Goal: Task Accomplishment & Management: Manage account settings

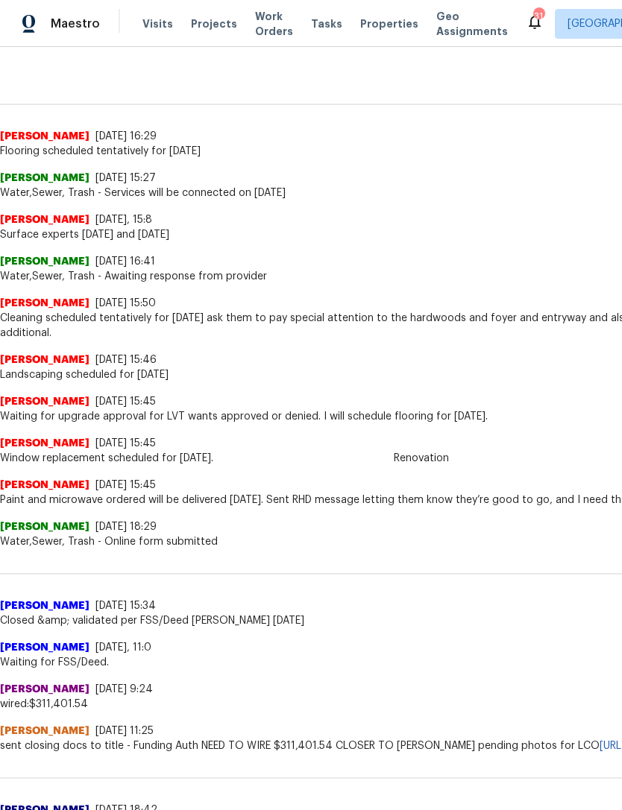
scroll to position [354, 0]
click at [535, 461] on span "Window replacement scheduled for [DATE]." at bounding box center [421, 458] width 842 height 15
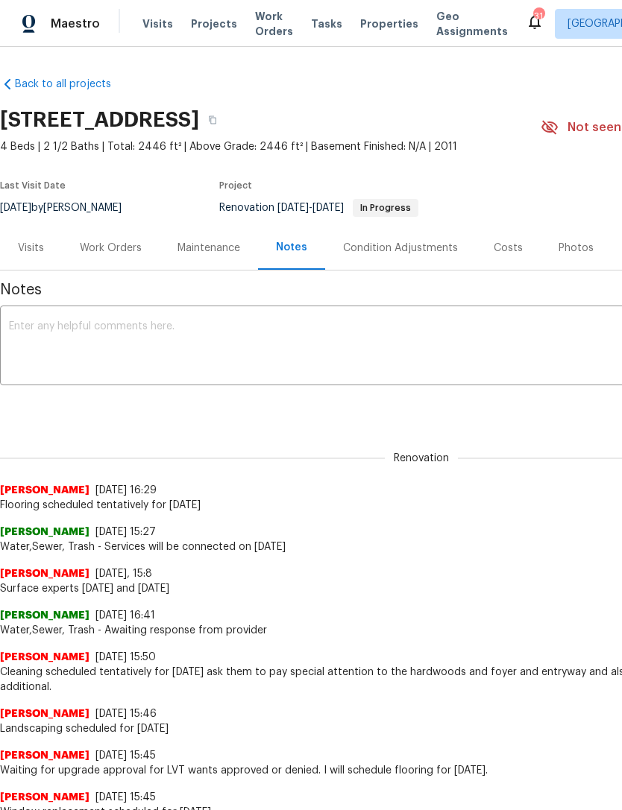
scroll to position [0, 0]
click at [83, 330] on textarea at bounding box center [421, 347] width 824 height 52
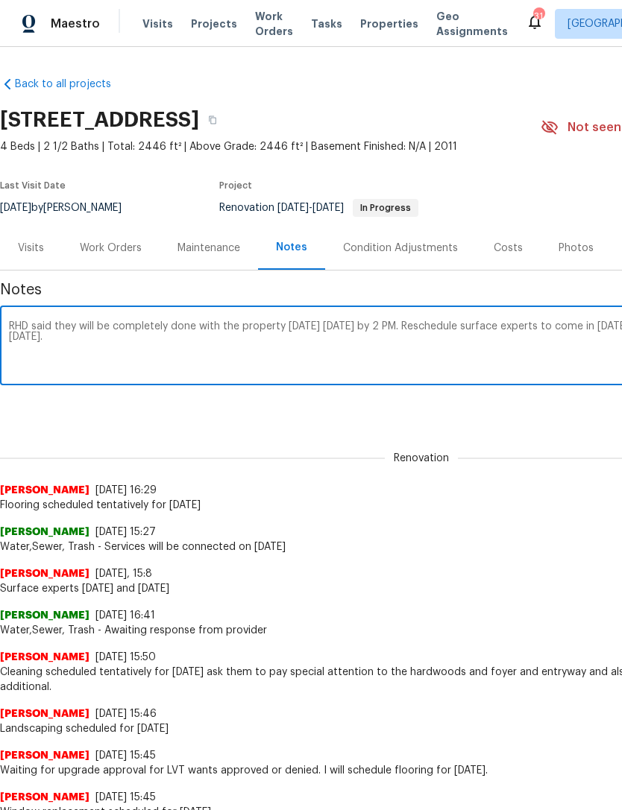
type textarea "RHD said they will be completely done with the property [DATE] [DATE] by 2 PM. …"
click at [546, 408] on div "Renovation (current) 0b9f3ca0-e881-4d94-9fa4-9826bde54062 ​ Add" at bounding box center [421, 408] width 842 height 28
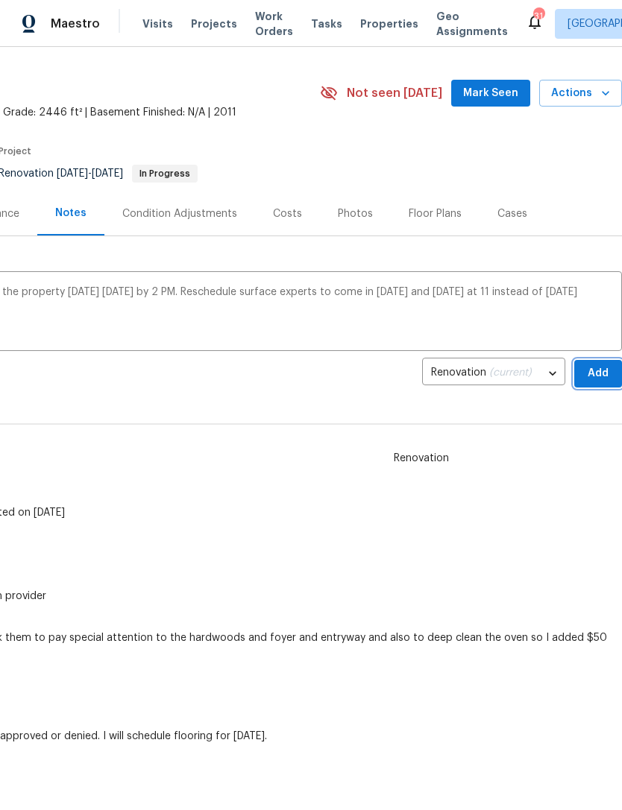
click at [593, 373] on span "Add" at bounding box center [598, 373] width 24 height 19
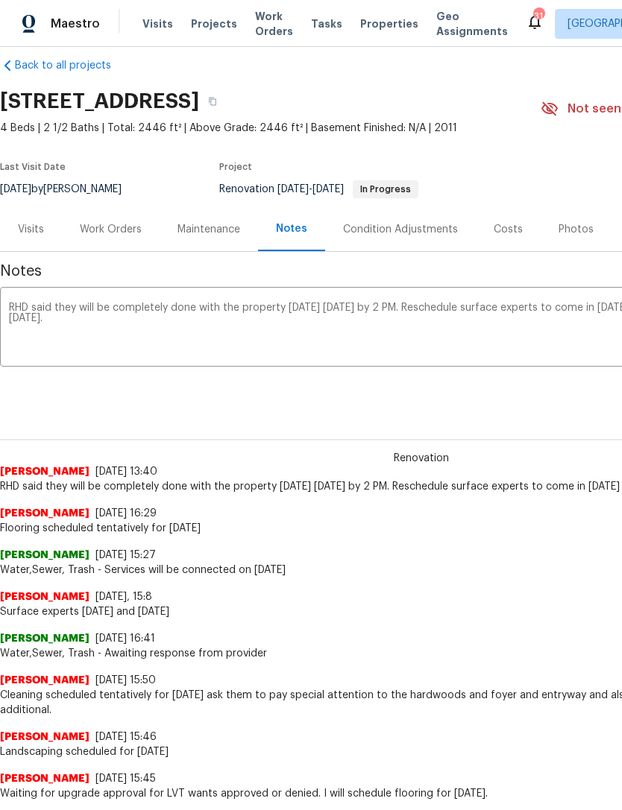
scroll to position [18, 0]
click at [107, 237] on div "Work Orders" at bounding box center [111, 230] width 62 height 15
click at [106, 237] on div "Work Orders" at bounding box center [111, 230] width 98 height 44
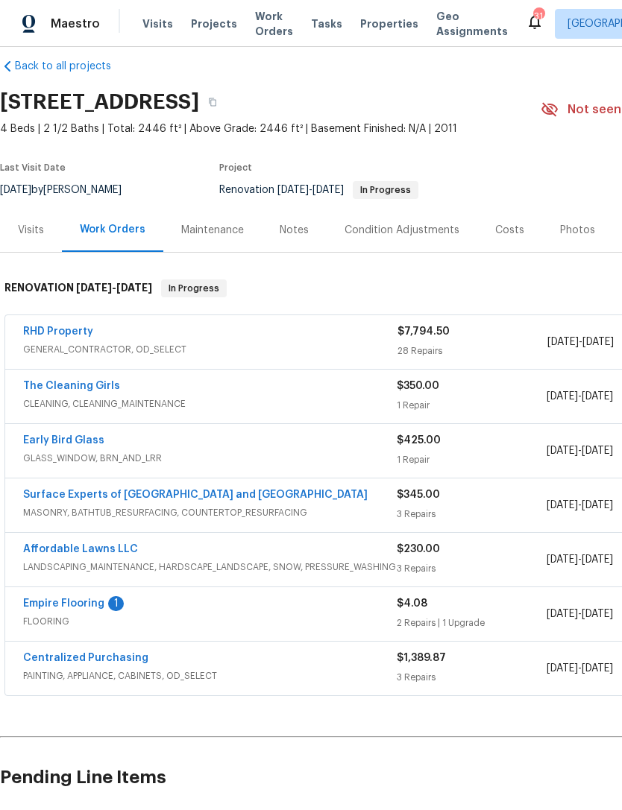
click at [65, 606] on link "Empire Flooring" at bounding box center [63, 603] width 81 height 10
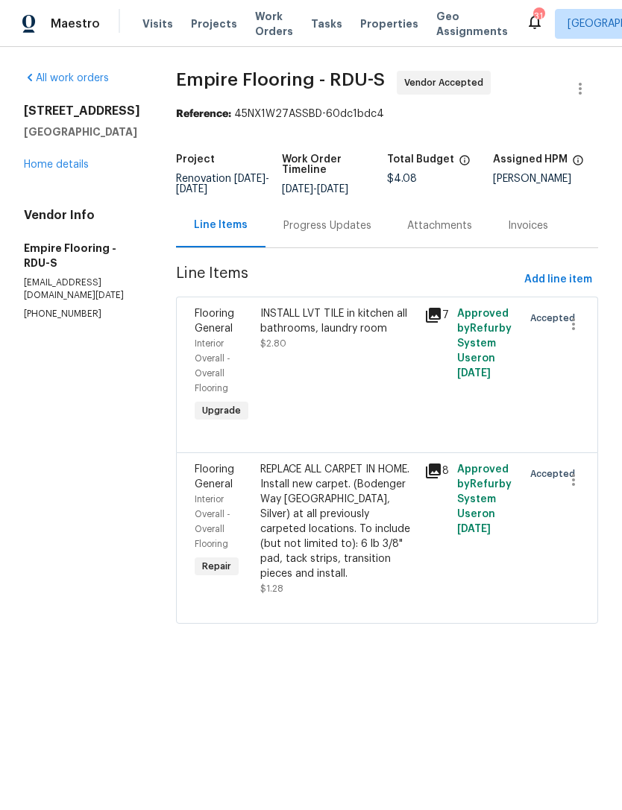
click at [353, 233] on div "Progress Updates" at bounding box center [327, 225] width 88 height 15
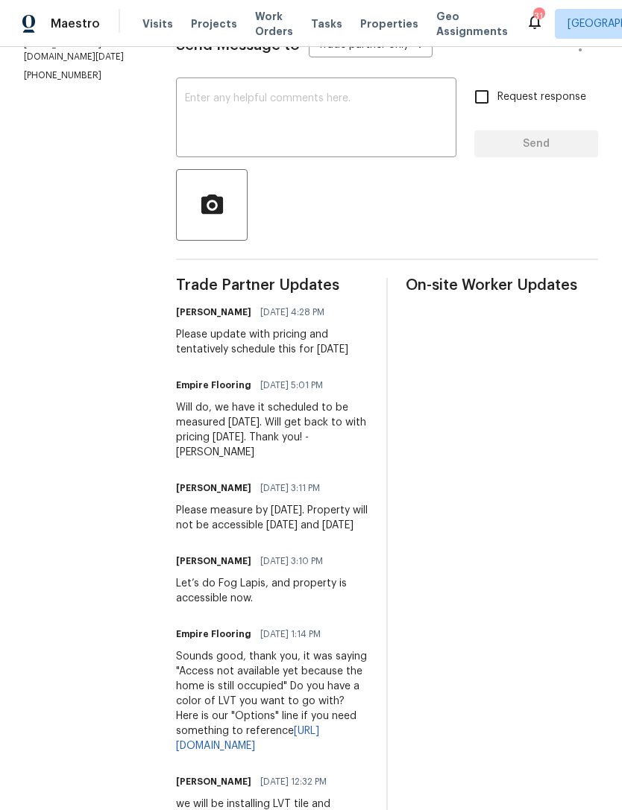
scroll to position [263, 0]
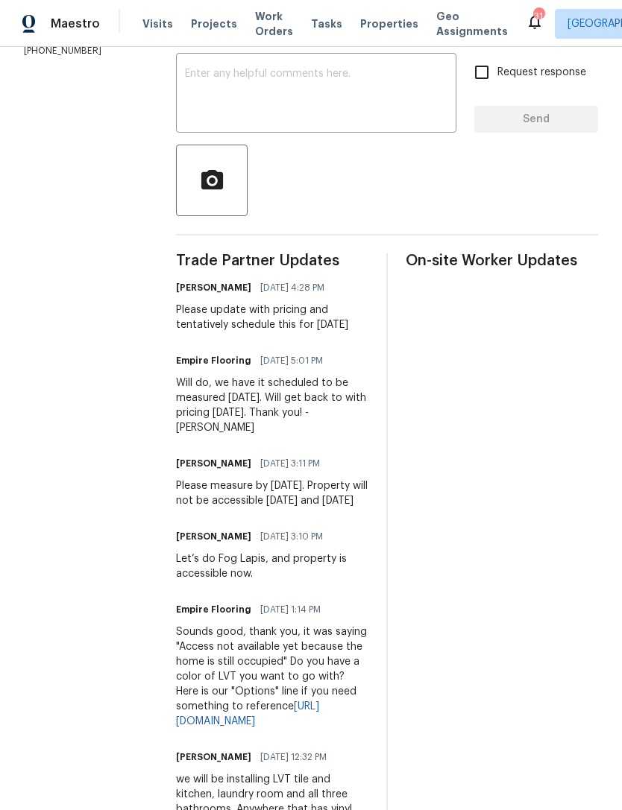
click at [357, 97] on textarea at bounding box center [316, 95] width 262 height 52
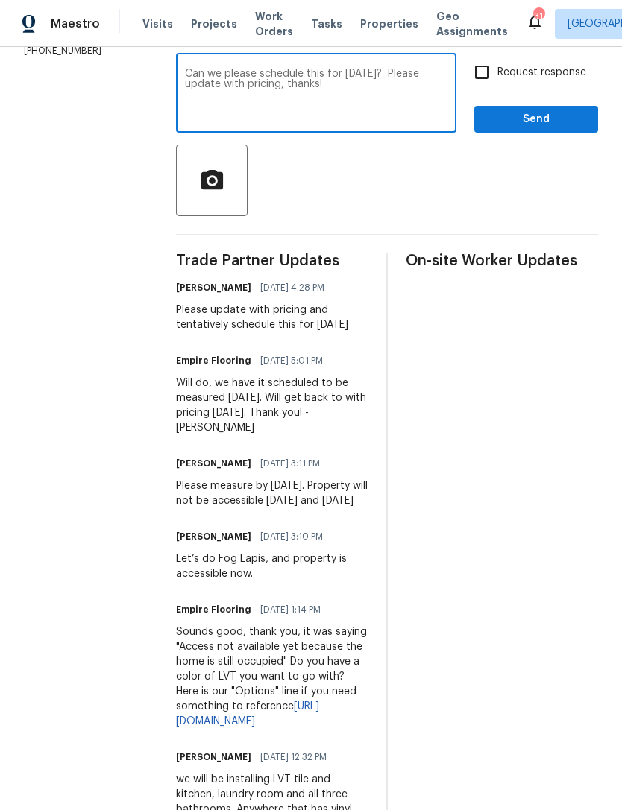
type textarea "Can we please schedule this for [DATE]? Please update with pricing, thanks!"
click at [487, 79] on input "Request response" at bounding box center [481, 72] width 31 height 31
checkbox input "true"
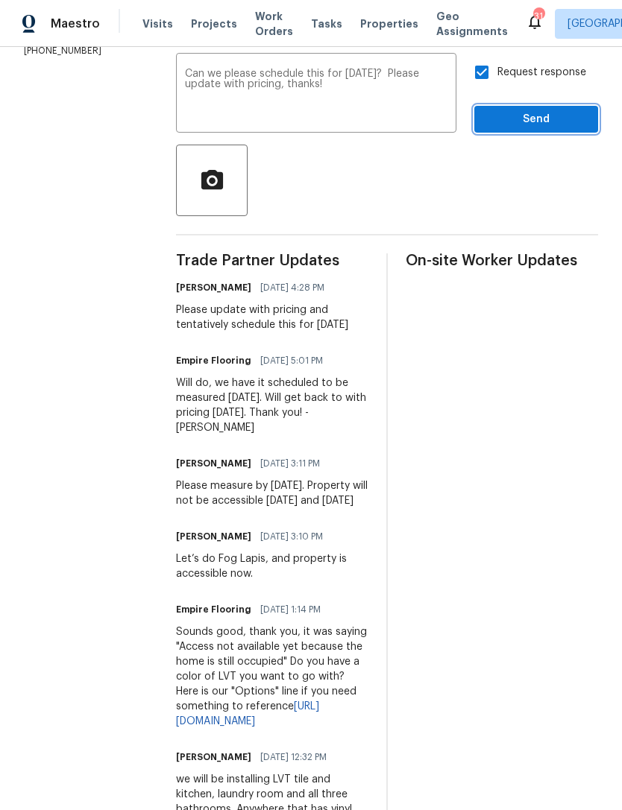
click at [550, 129] on span "Send" at bounding box center [536, 119] width 100 height 19
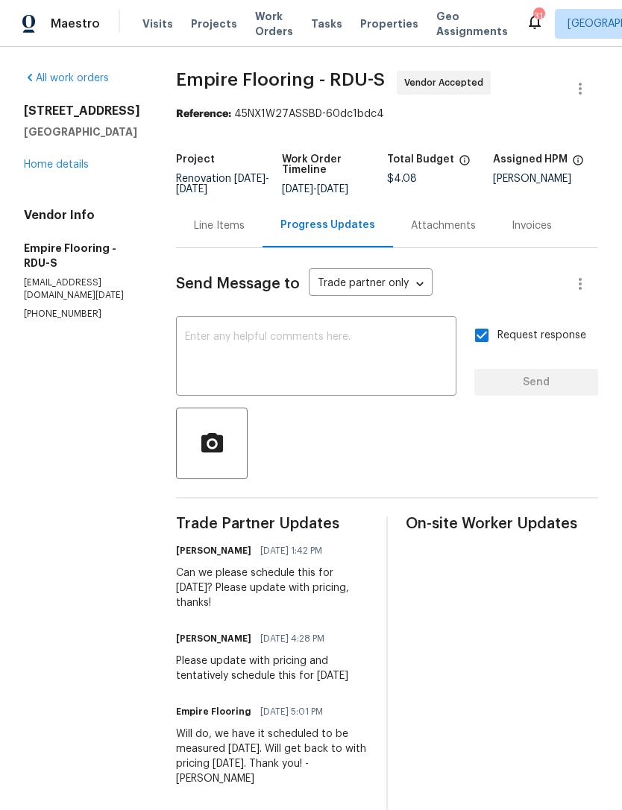
click at [70, 156] on div "[STREET_ADDRESS][PERSON_NAME] Home details" at bounding box center [82, 138] width 116 height 69
click at [66, 169] on link "Home details" at bounding box center [56, 164] width 65 height 10
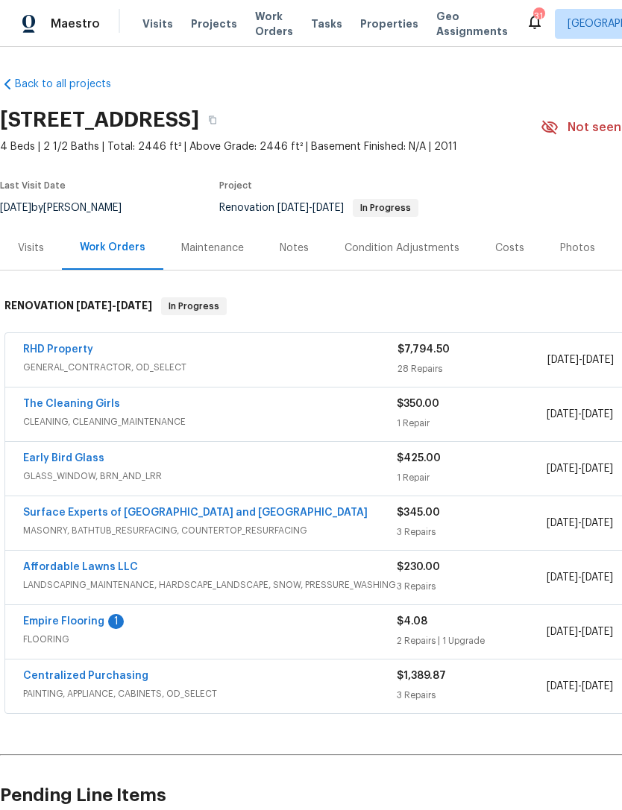
click at [49, 624] on link "Empire Flooring" at bounding box center [63, 621] width 81 height 10
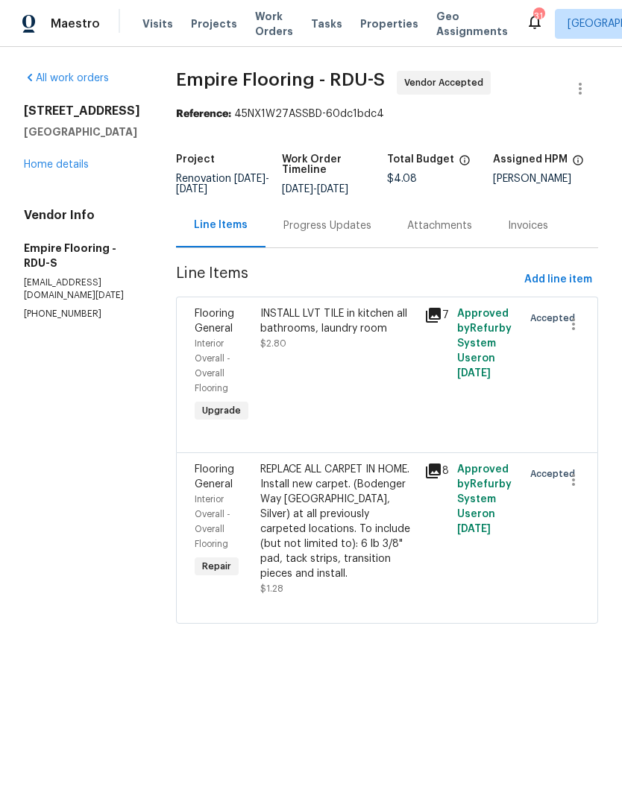
click at [350, 233] on div "Progress Updates" at bounding box center [327, 225] width 88 height 15
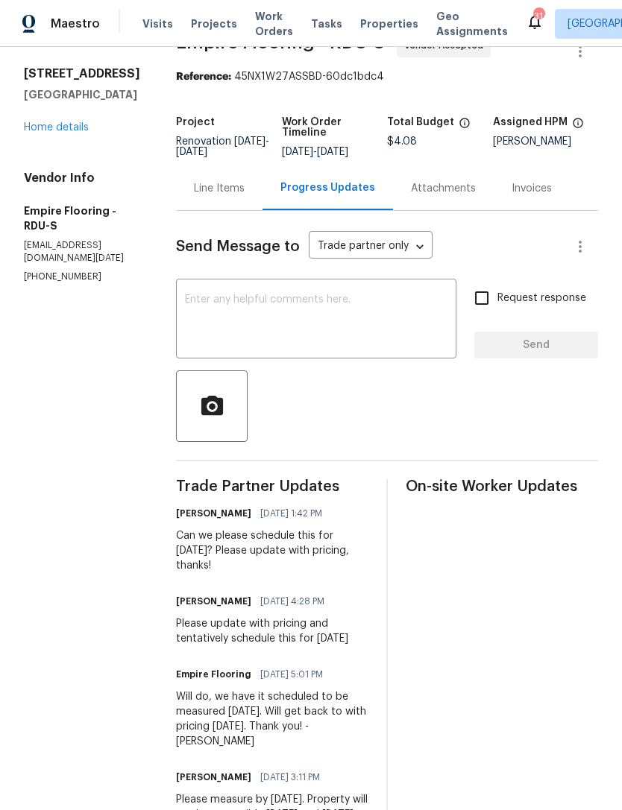
scroll to position [34, 0]
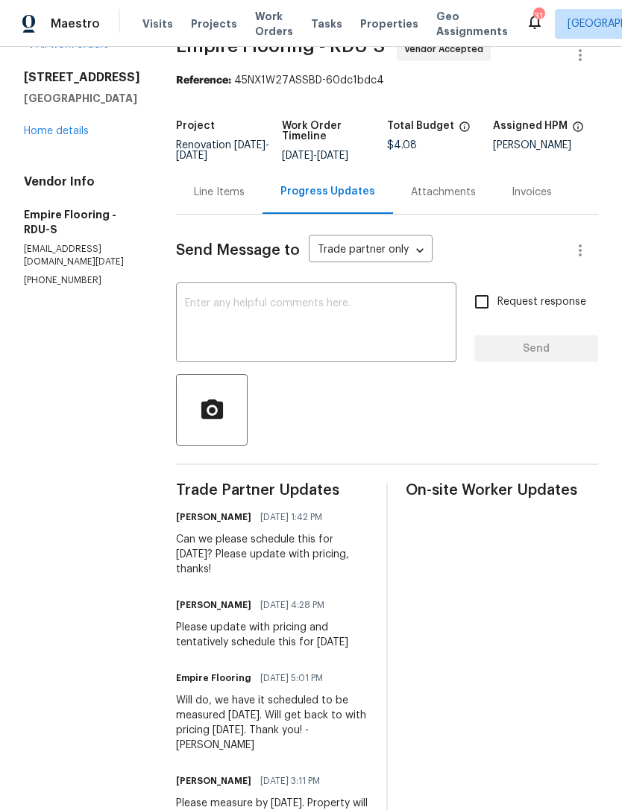
click at [519, 498] on span "On-site Worker Updates" at bounding box center [501, 490] width 192 height 15
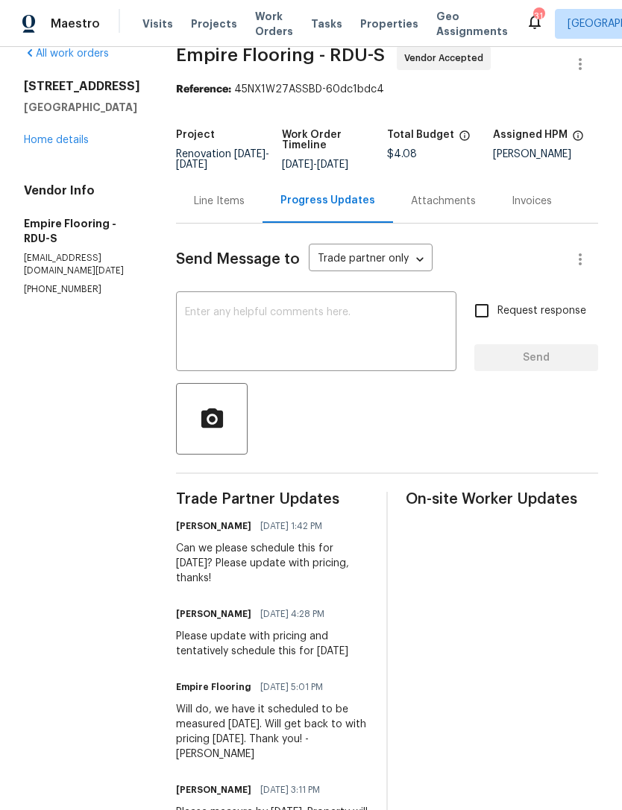
scroll to position [25, 0]
click at [66, 142] on link "Home details" at bounding box center [56, 139] width 65 height 10
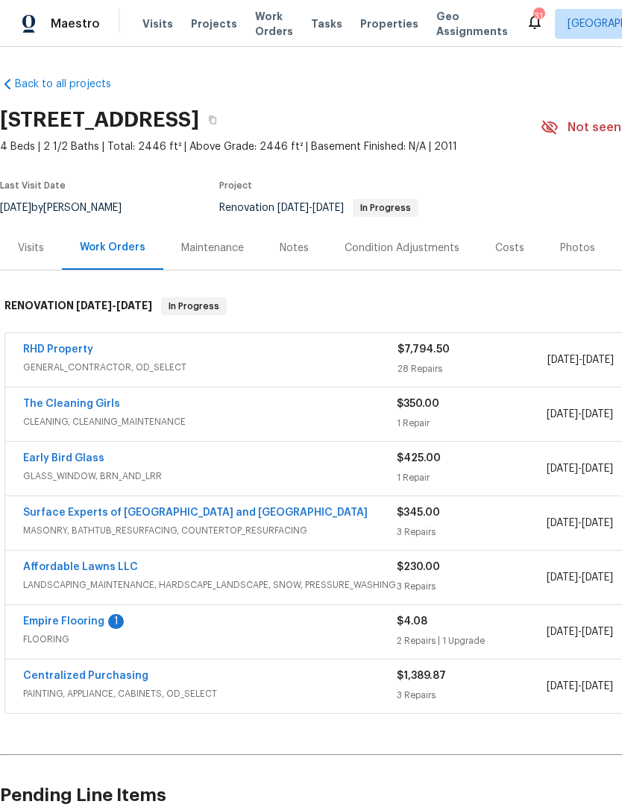
click at [310, 253] on div "Notes" at bounding box center [294, 248] width 65 height 44
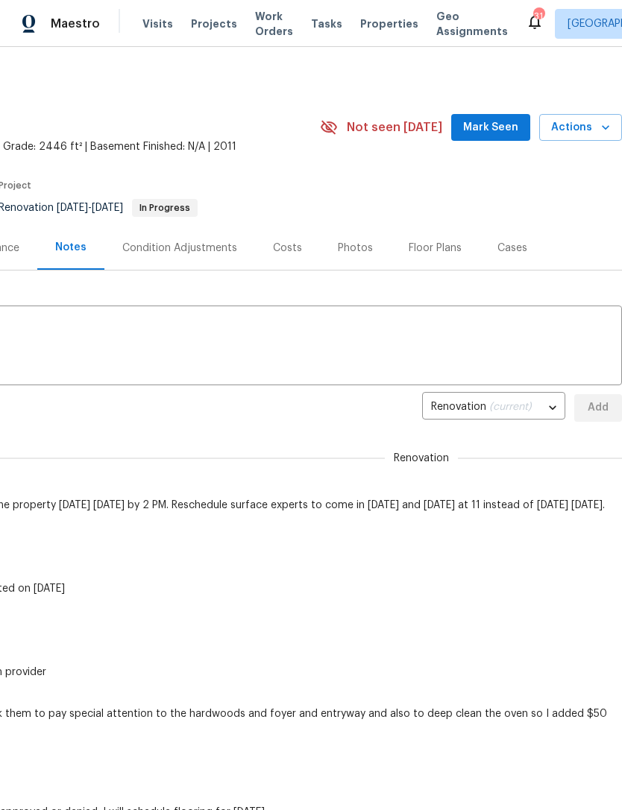
scroll to position [0, 221]
click at [523, 341] on textarea at bounding box center [200, 347] width 824 height 52
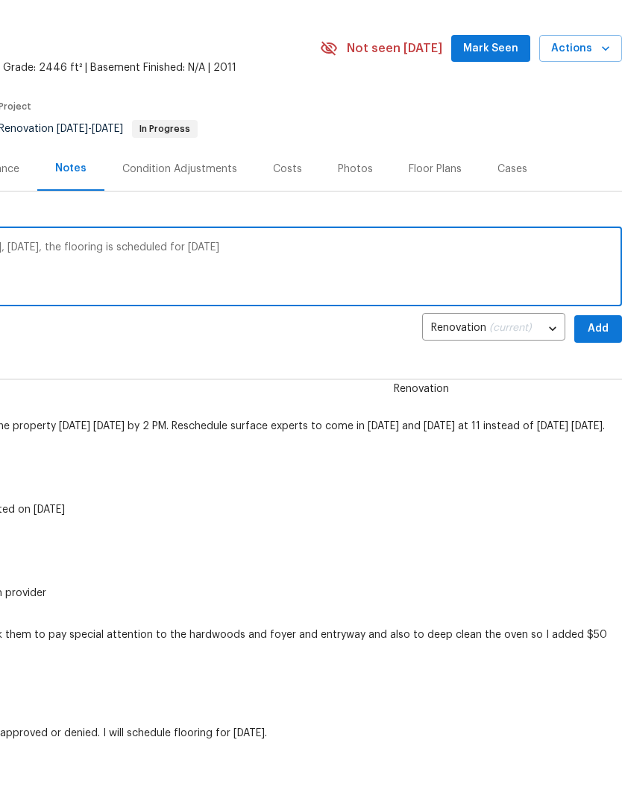
scroll to position [10, 221]
type textarea "RHD will be finished with this project [DATE], [DATE], the flooring is schedule…"
click at [587, 389] on span "Add" at bounding box center [598, 398] width 24 height 19
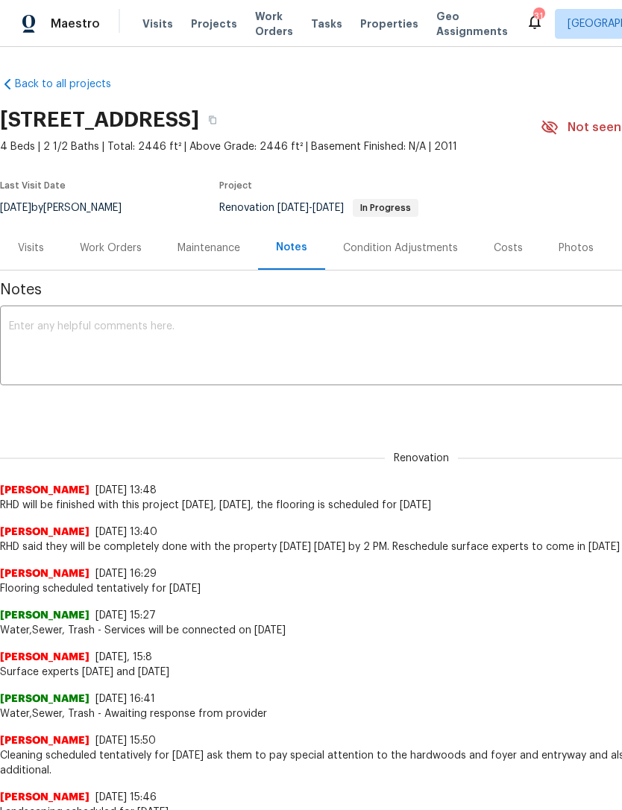
scroll to position [0, 0]
click at [95, 248] on div "Work Orders" at bounding box center [111, 248] width 62 height 15
